Goal: Transaction & Acquisition: Purchase product/service

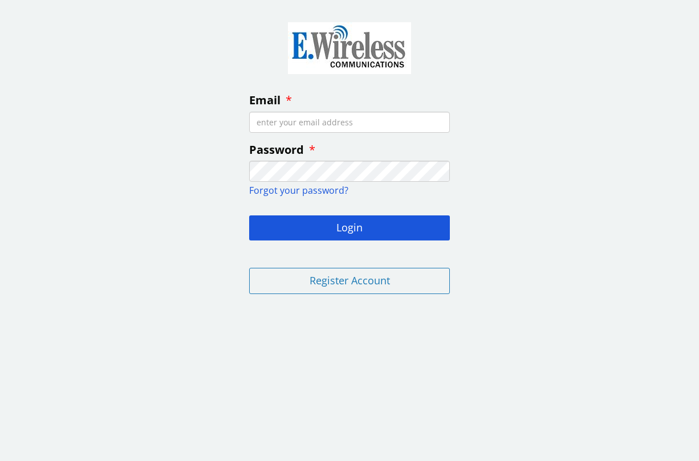
type input "[EMAIL_ADDRESS][DOMAIN_NAME]"
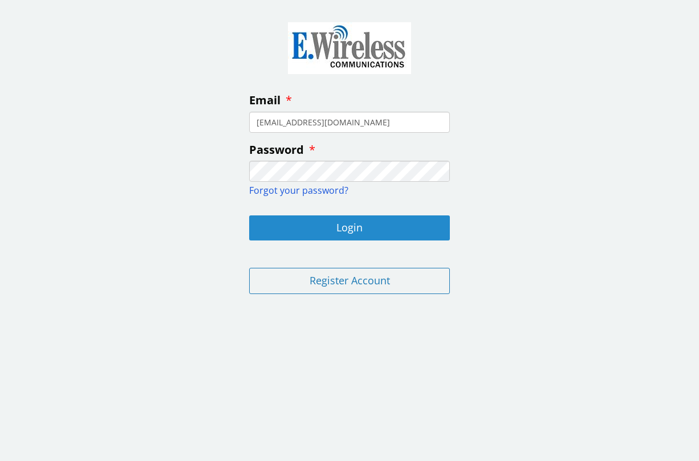
click at [348, 225] on button "Login" at bounding box center [349, 227] width 201 height 25
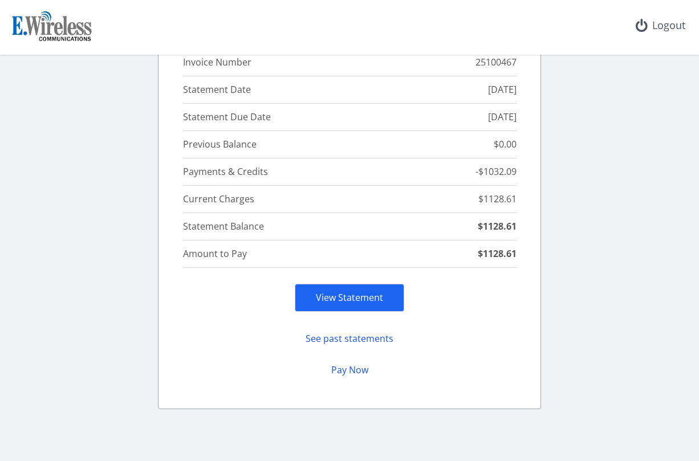
scroll to position [97, 0]
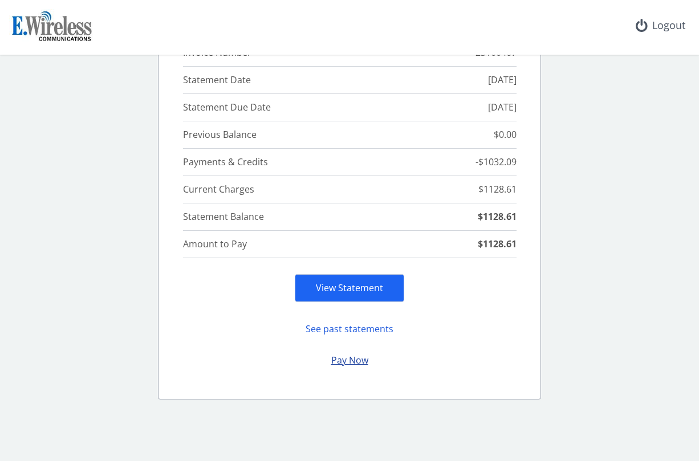
click at [346, 360] on button "Pay Now" at bounding box center [349, 360] width 109 height 22
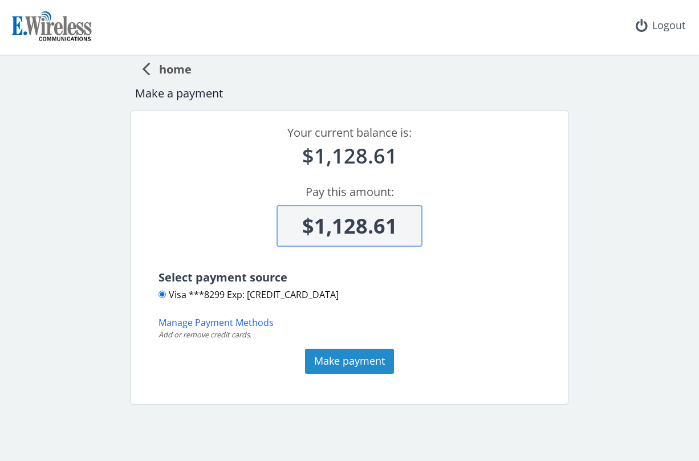
click at [351, 356] on button "Make payment" at bounding box center [349, 361] width 89 height 25
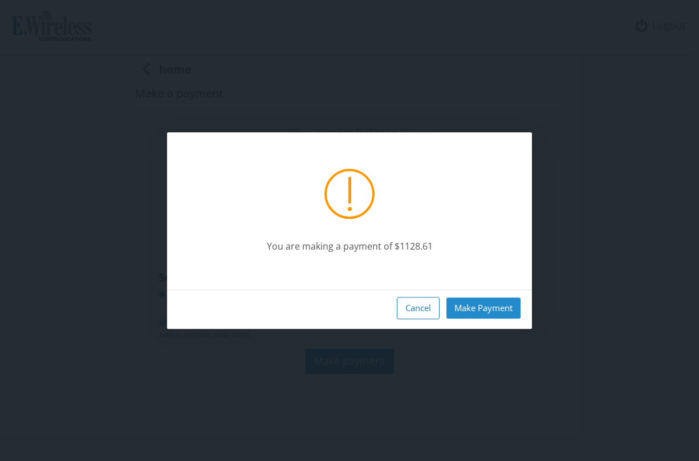
click at [467, 311] on button "Make Payment" at bounding box center [483, 307] width 74 height 21
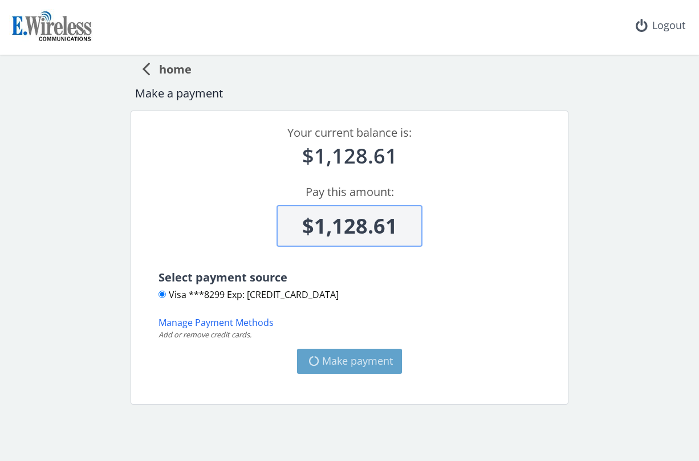
type input "$0"
click at [0, 0] on div "You are making a payment of $1128.61 Cancel Make Payment" at bounding box center [0, 0] width 0 height 0
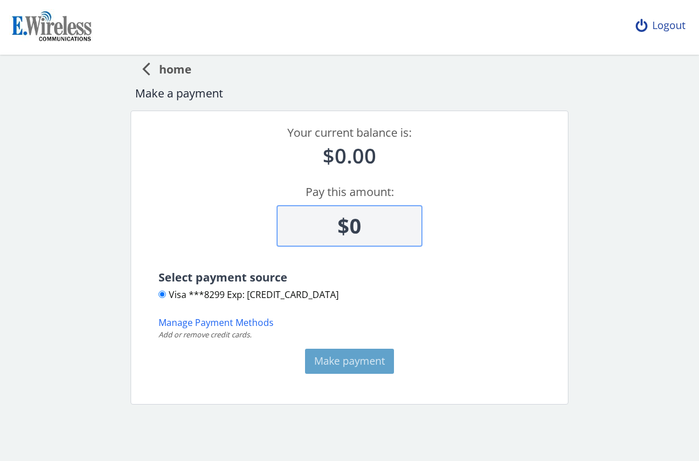
click at [650, 22] on div "Logout" at bounding box center [660, 25] width 68 height 51
